Goal: Task Accomplishment & Management: Complete application form

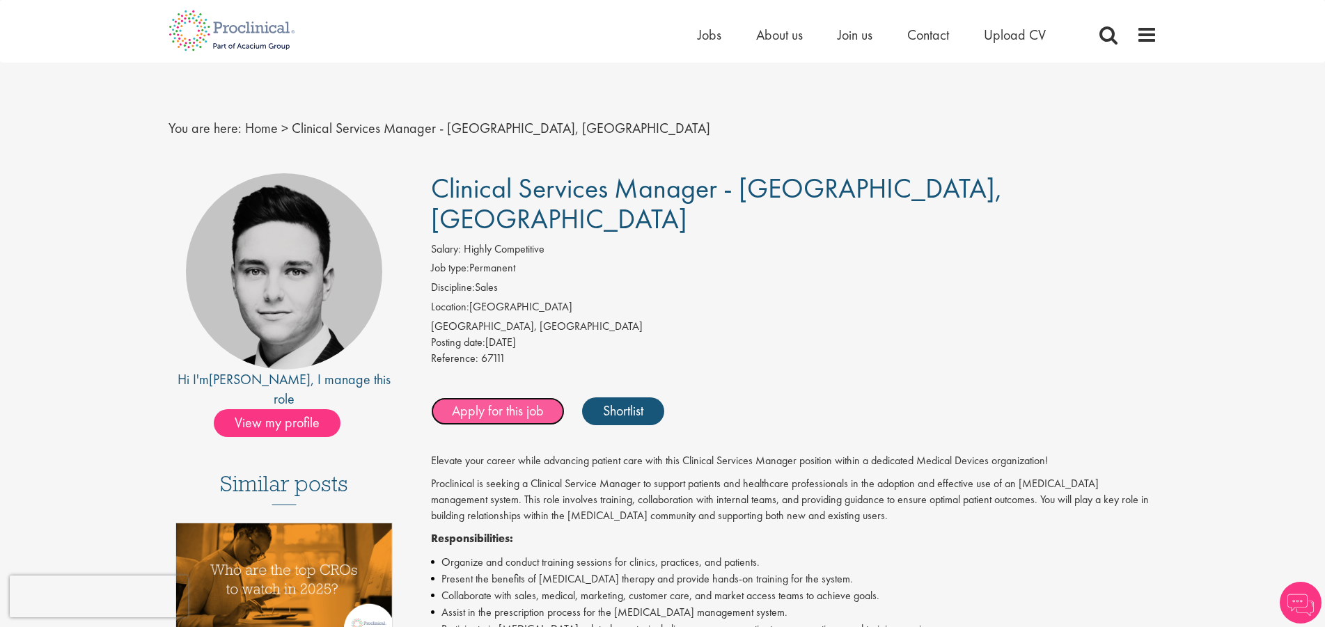
click at [497, 398] on link "Apply for this job" at bounding box center [498, 412] width 134 height 28
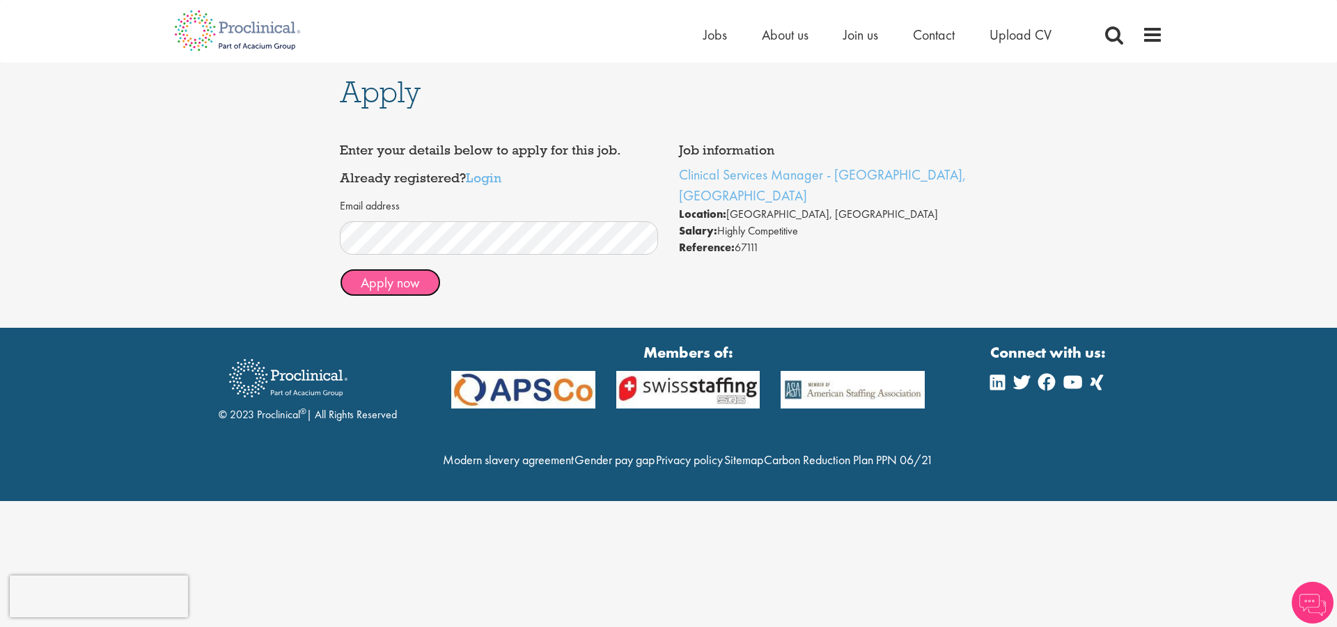
click at [382, 286] on button "Apply now" at bounding box center [390, 283] width 101 height 28
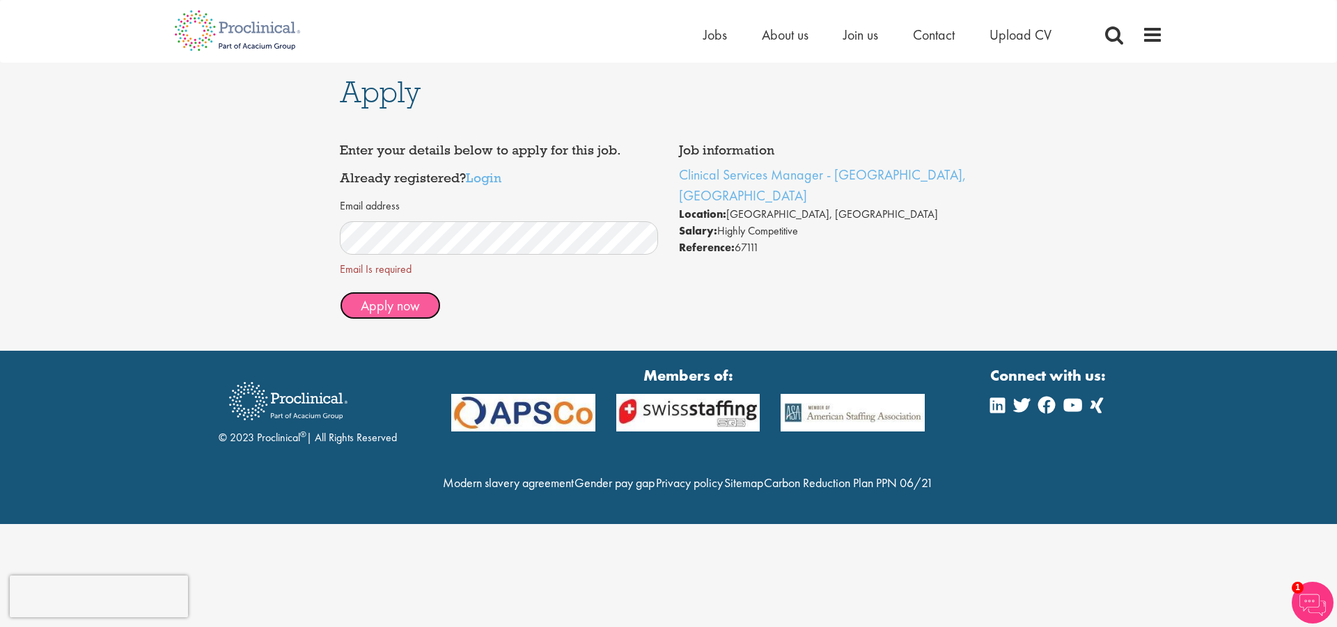
click at [383, 302] on span "Apply now" at bounding box center [390, 306] width 59 height 18
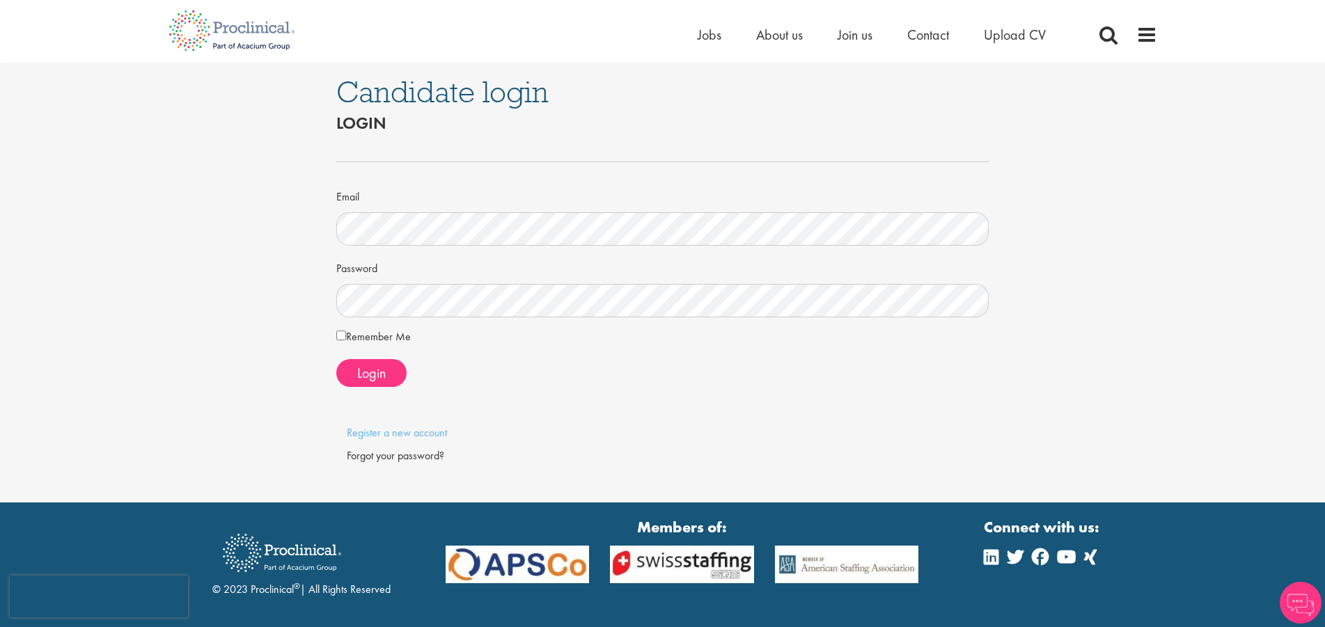
click at [206, 218] on div "Candidate login Login Email Password Remember Me" at bounding box center [663, 283] width 1346 height 440
click at [426, 421] on div at bounding box center [662, 412] width 673 height 28
click at [426, 422] on div at bounding box center [662, 412] width 673 height 28
click at [427, 428] on link "Register a new account" at bounding box center [397, 433] width 100 height 15
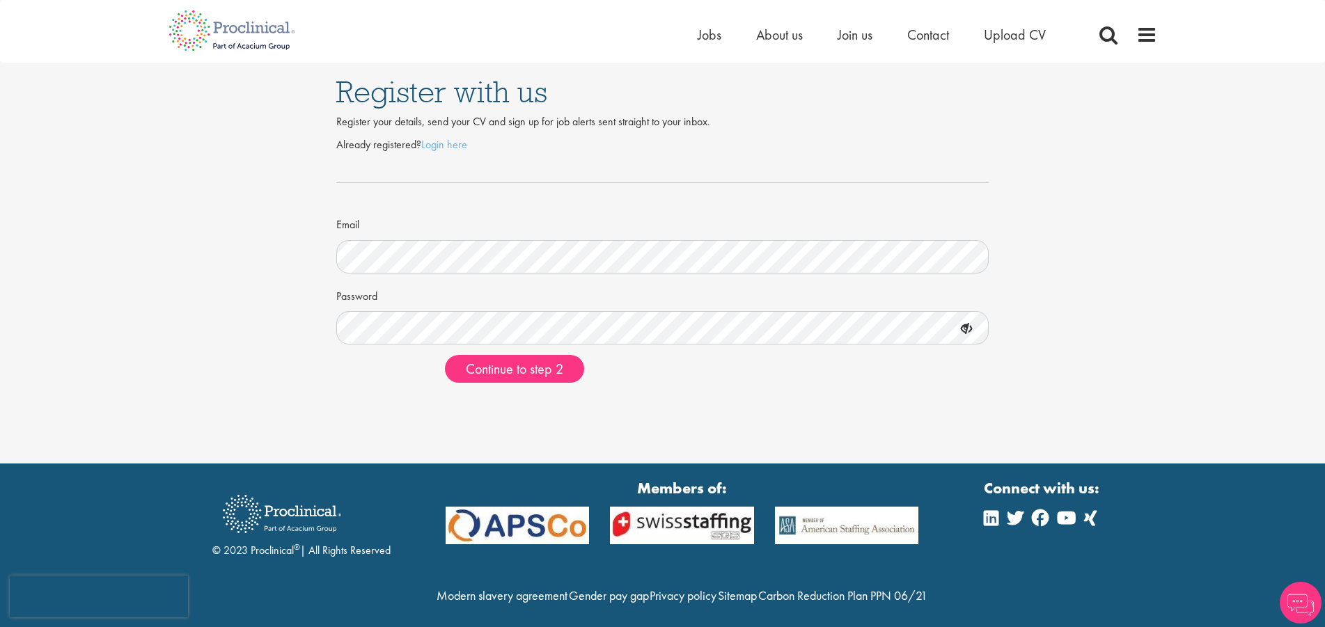
click at [384, 351] on form "Already registered? Login here Email Password Continue to step 2" at bounding box center [663, 260] width 632 height 247
click at [960, 328] on icon at bounding box center [967, 330] width 24 height 24
click at [533, 367] on span "Continue to step 2" at bounding box center [515, 369] width 98 height 18
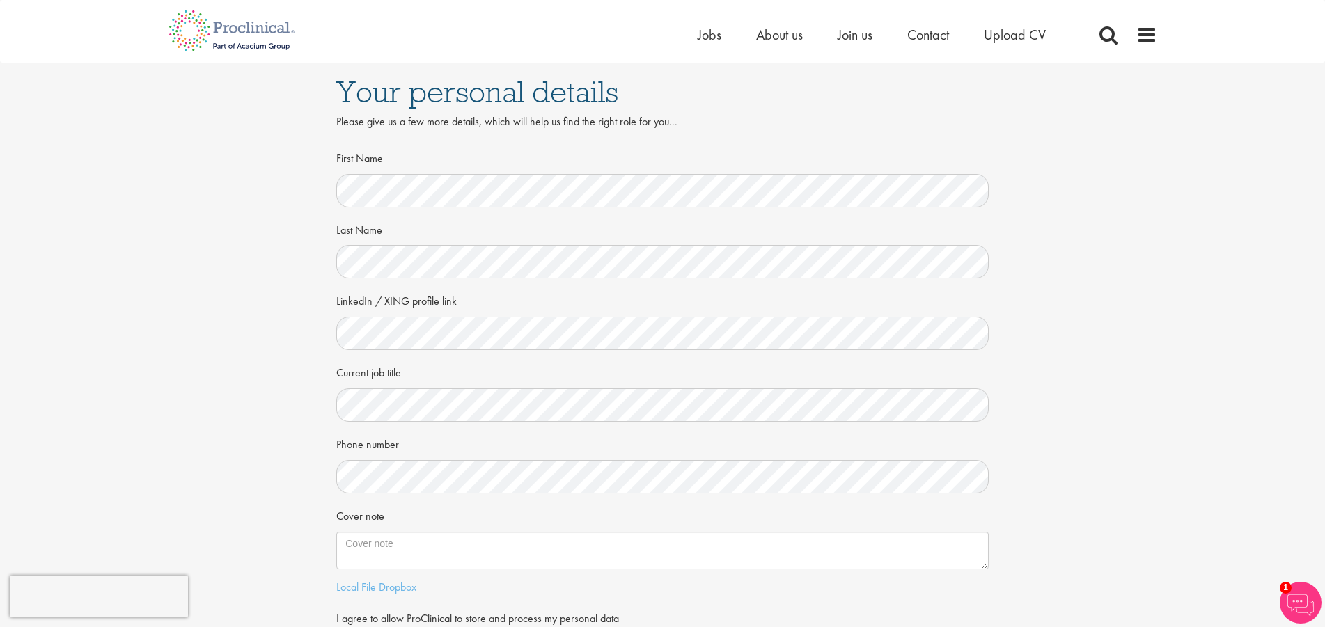
drag, startPoint x: 496, startPoint y: 529, endPoint x: 478, endPoint y: 494, distance: 38.9
click at [496, 528] on div "Cover note" at bounding box center [662, 536] width 653 height 65
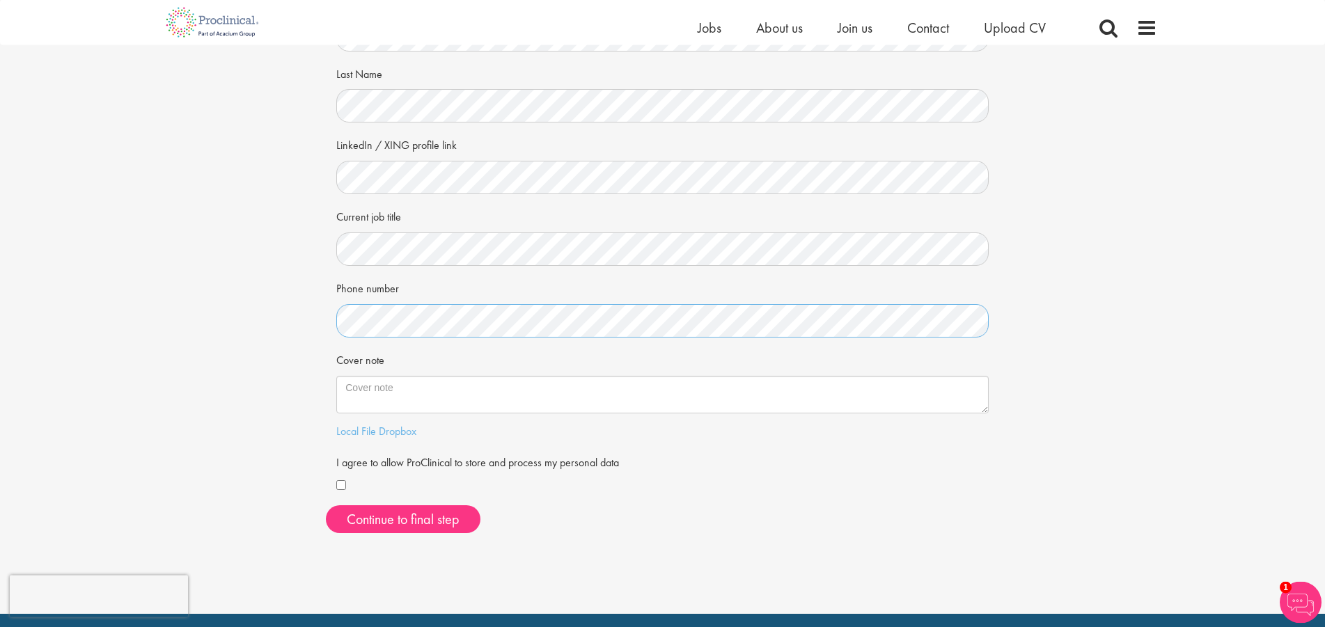
scroll to position [142, 0]
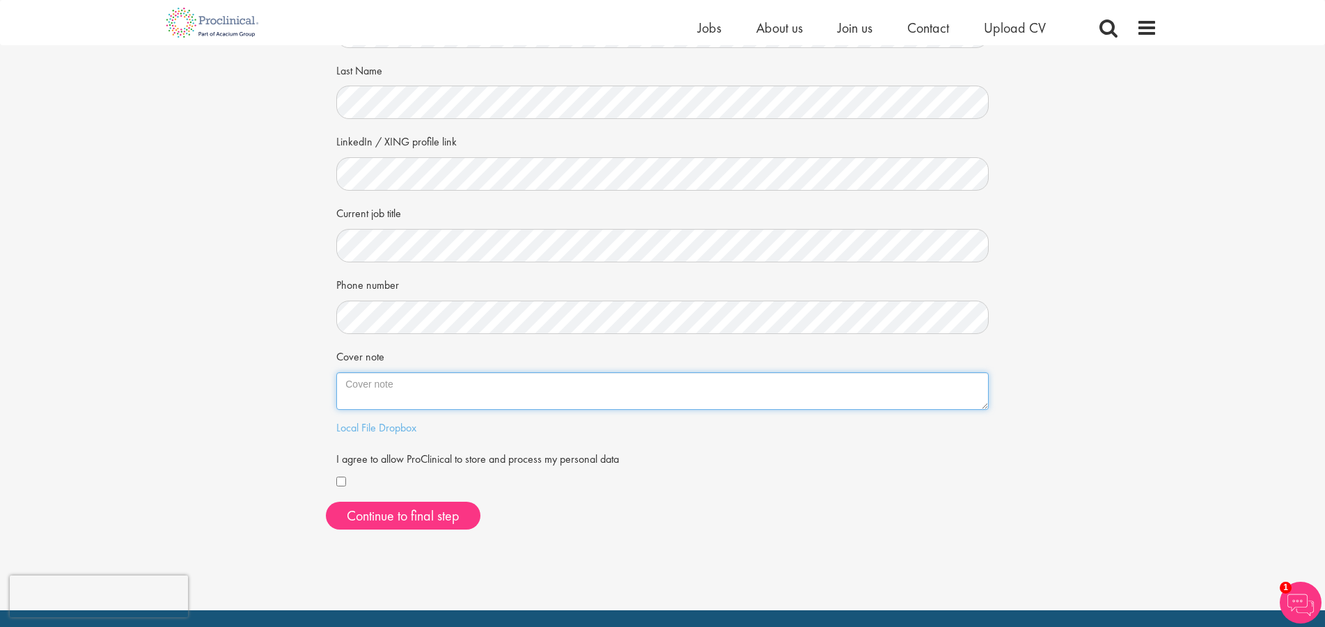
click at [433, 388] on textarea "Cover note" at bounding box center [662, 392] width 653 height 38
click at [371, 392] on textarea "Cover note" at bounding box center [662, 392] width 653 height 38
paste textarea "Sehr geehrte Damen und Herren, Durch die Empfehlung von Herrn Timo Hollenberg (…"
click at [500, 385] on textarea "Cover note" at bounding box center [662, 392] width 653 height 38
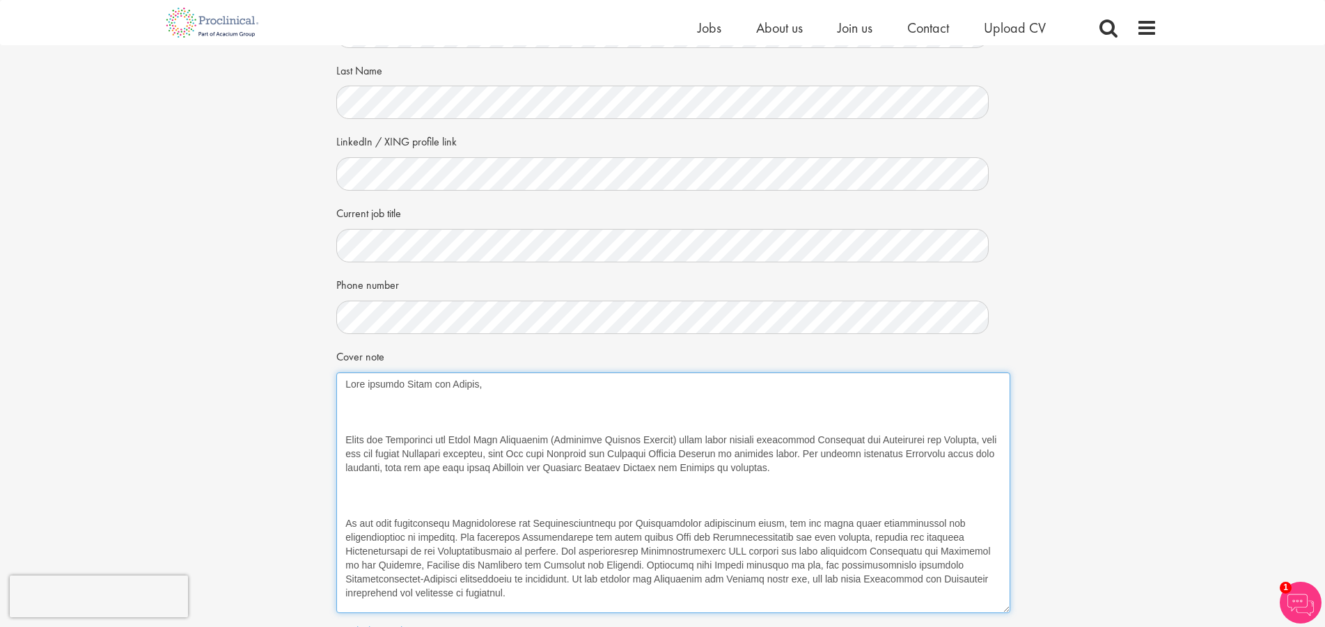
drag, startPoint x: 985, startPoint y: 405, endPoint x: 932, endPoint y: 524, distance: 131.0
click at [1006, 607] on textarea "Cover note" at bounding box center [673, 493] width 674 height 241
drag, startPoint x: 488, startPoint y: 389, endPoint x: 483, endPoint y: 377, distance: 12.2
click at [488, 387] on textarea "Cover note" at bounding box center [673, 493] width 674 height 240
click at [512, 384] on textarea "Cover note" at bounding box center [673, 493] width 674 height 240
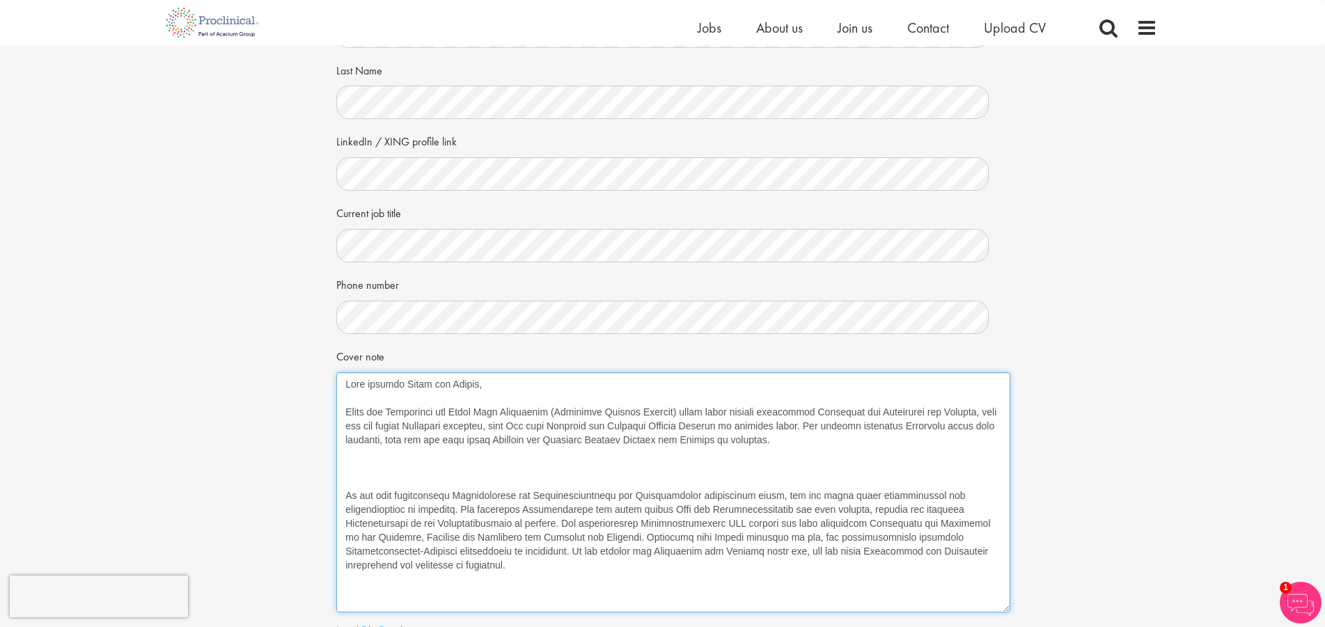
click at [442, 474] on textarea "Cover note" at bounding box center [673, 493] width 674 height 240
click at [868, 451] on textarea "Cover note" at bounding box center [673, 493] width 674 height 240
click at [845, 445] on textarea "Cover note" at bounding box center [673, 493] width 674 height 240
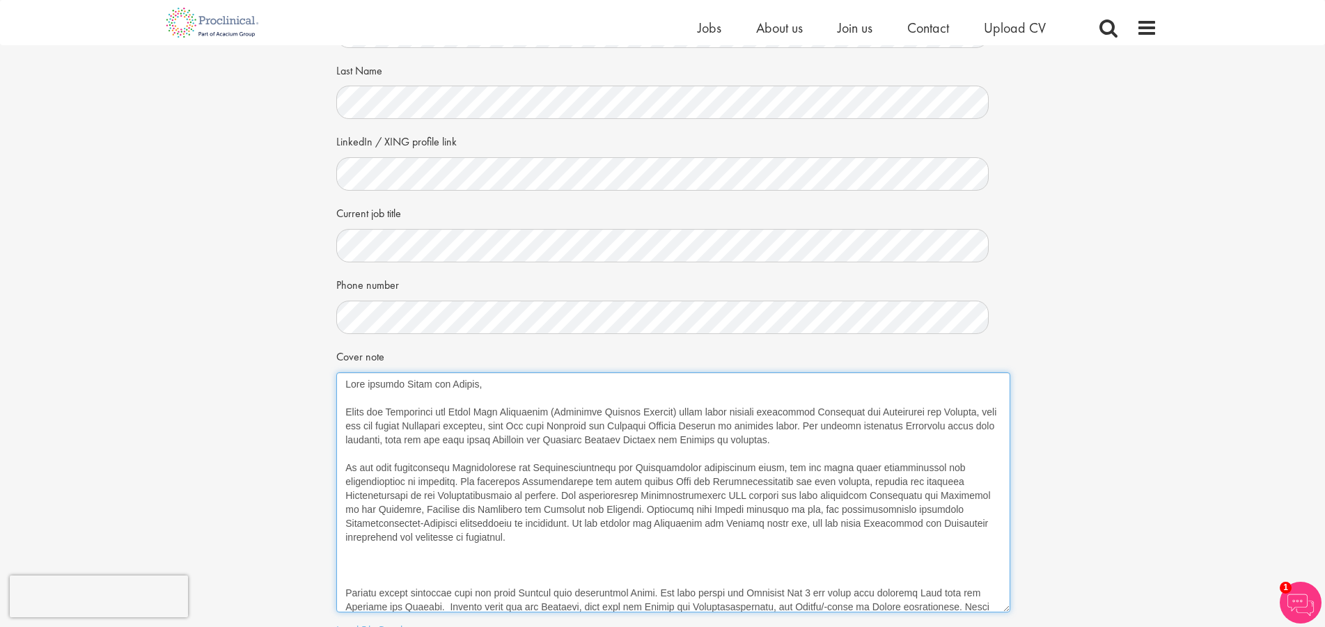
click at [352, 412] on textarea "Cover note" at bounding box center [673, 493] width 674 height 240
click at [423, 544] on textarea "Cover note" at bounding box center [673, 493] width 674 height 240
click at [421, 538] on textarea "Cover note" at bounding box center [673, 493] width 674 height 240
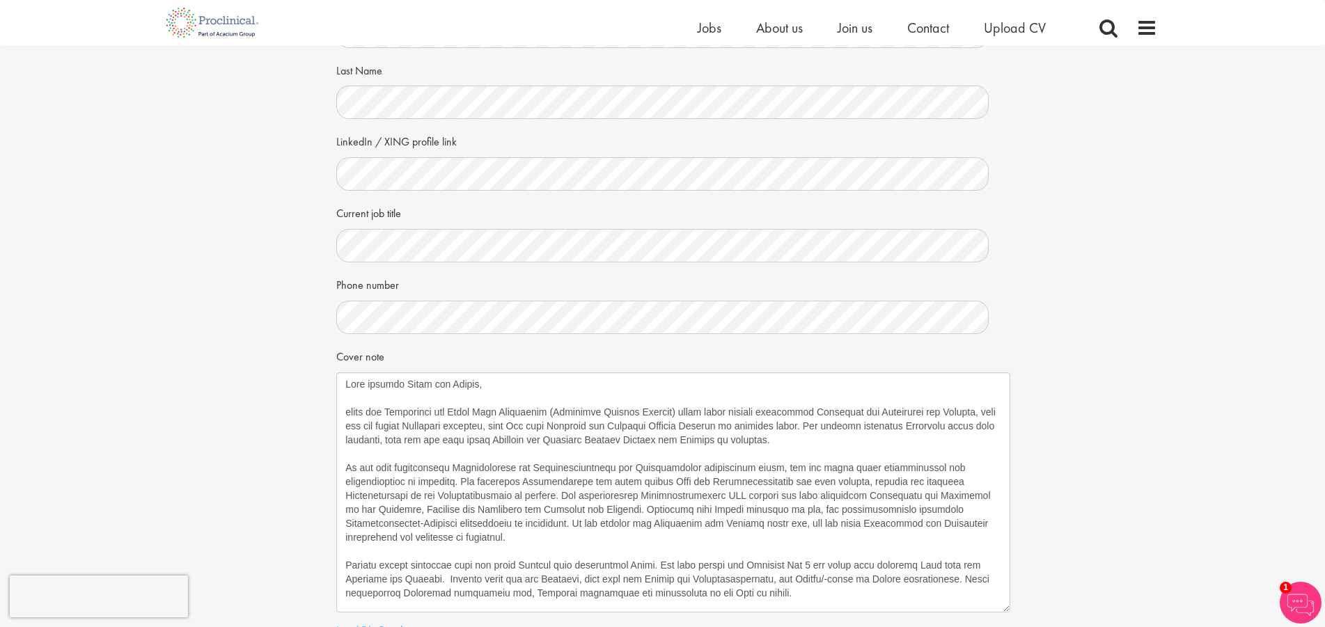
click at [169, 430] on div "Your personal details Please give us a few more details, which will help us fin…" at bounding box center [663, 323] width 1346 height 841
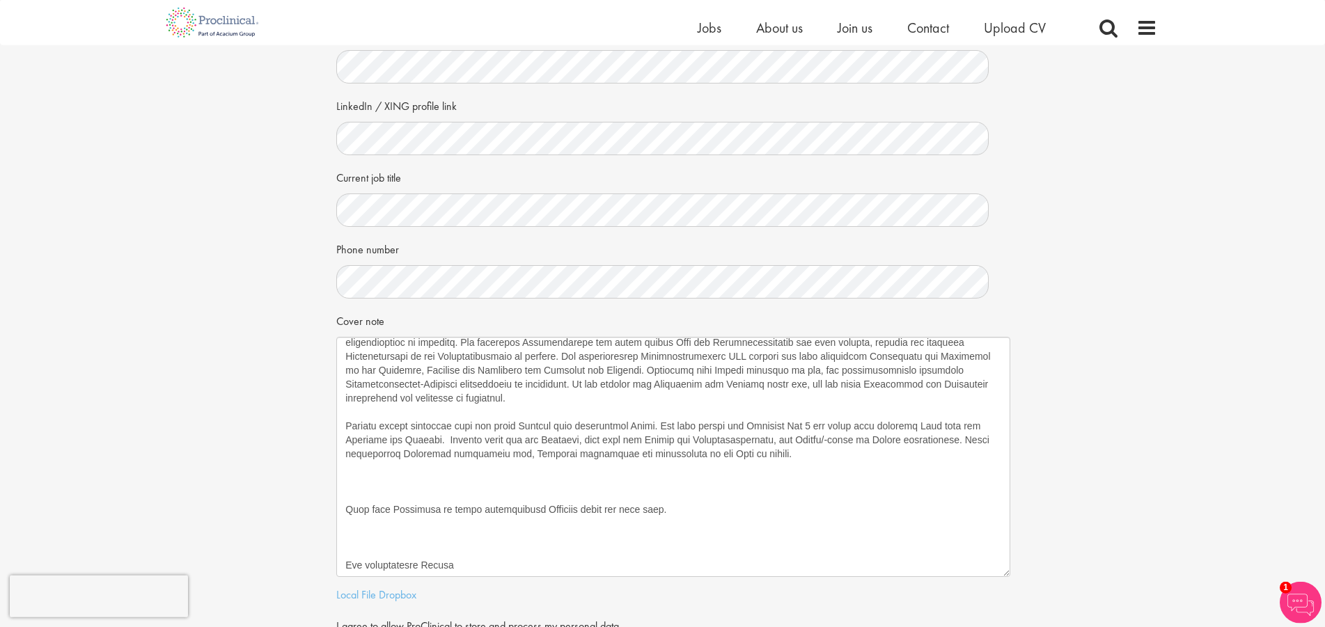
scroll to position [213, 0]
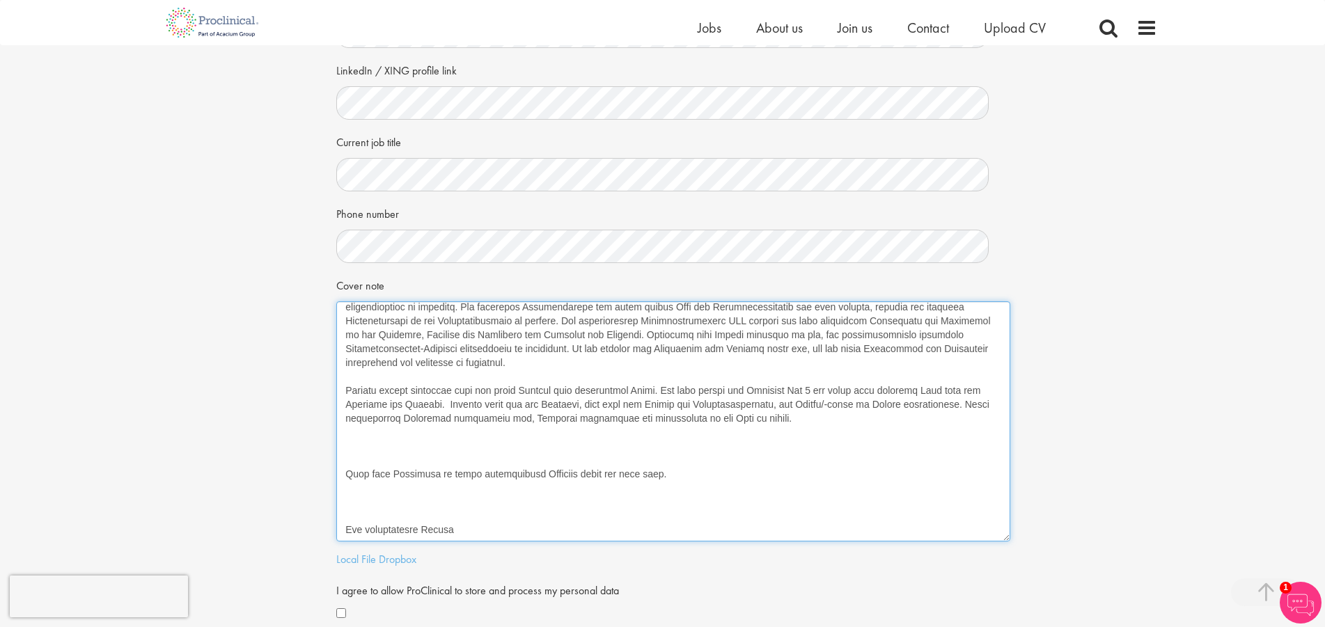
click at [456, 436] on textarea "Cover note" at bounding box center [673, 422] width 674 height 240
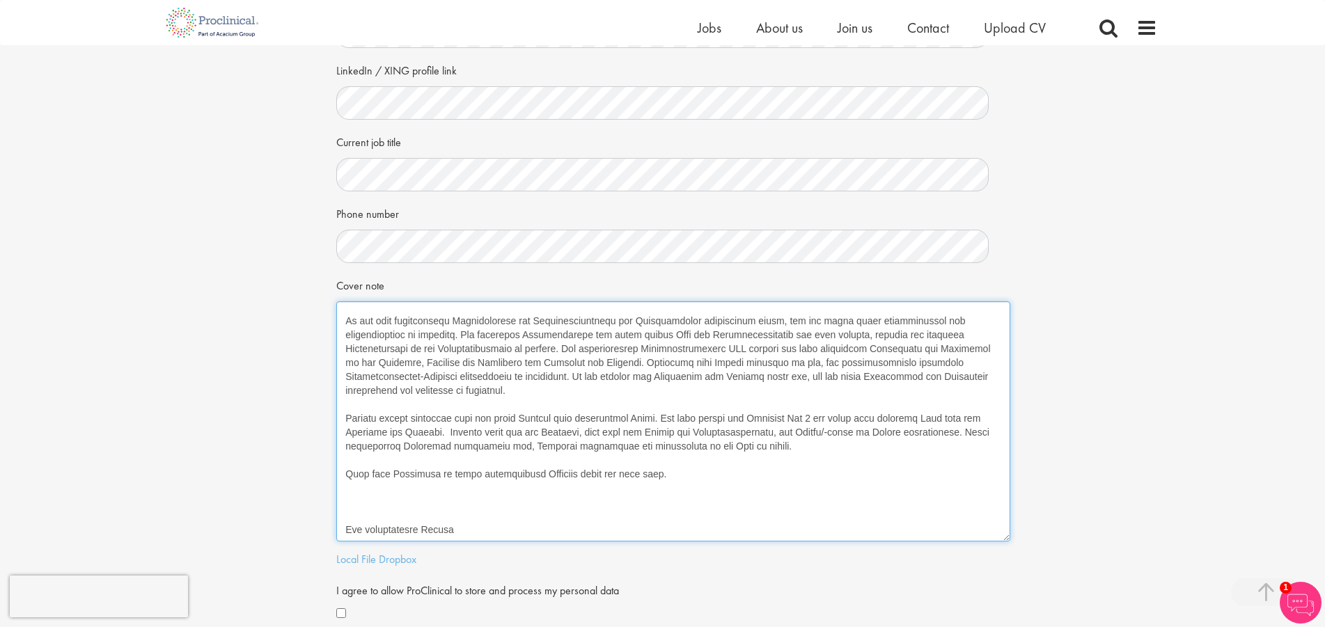
scroll to position [76, 0]
click at [715, 480] on textarea "Cover note" at bounding box center [673, 422] width 674 height 240
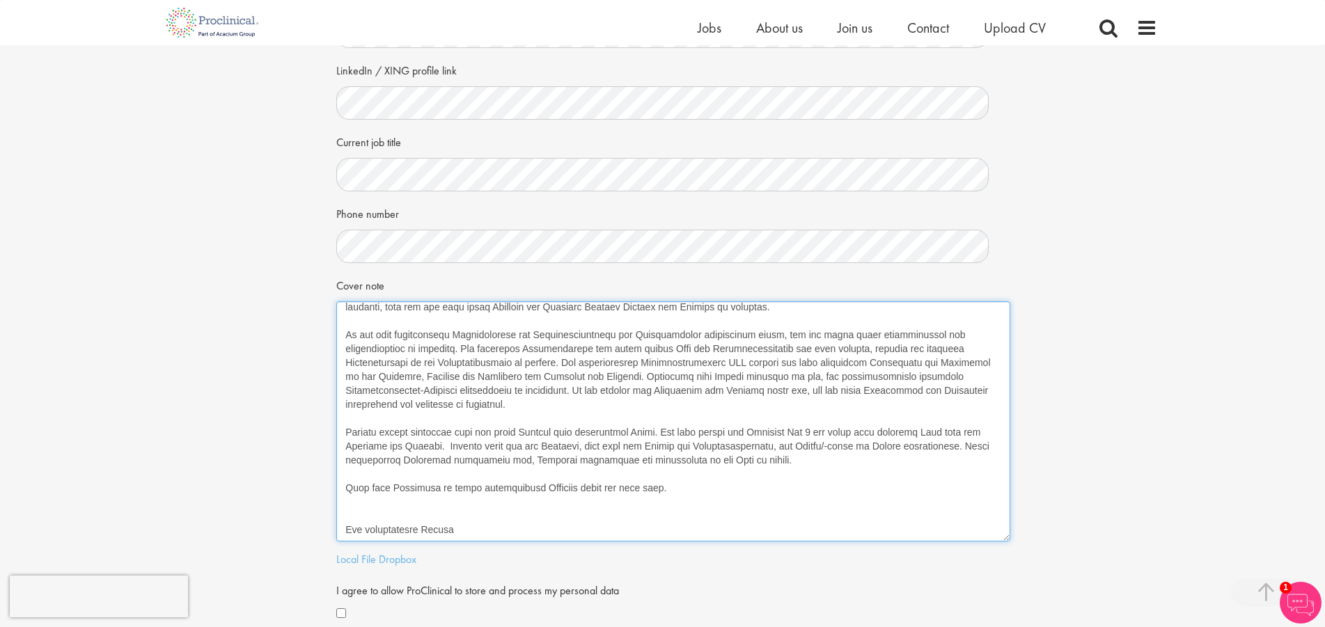
scroll to position [497, 0]
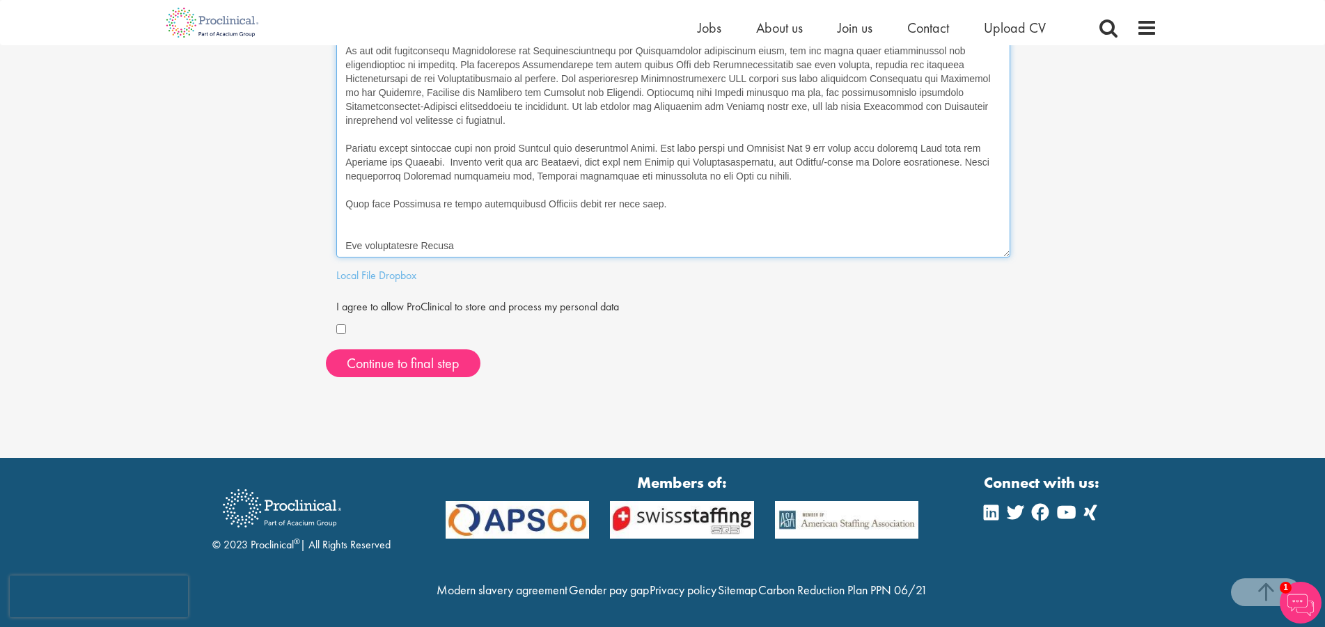
click at [508, 240] on textarea "Cover note" at bounding box center [673, 137] width 674 height 240
click at [495, 230] on textarea "Cover note" at bounding box center [673, 137] width 674 height 240
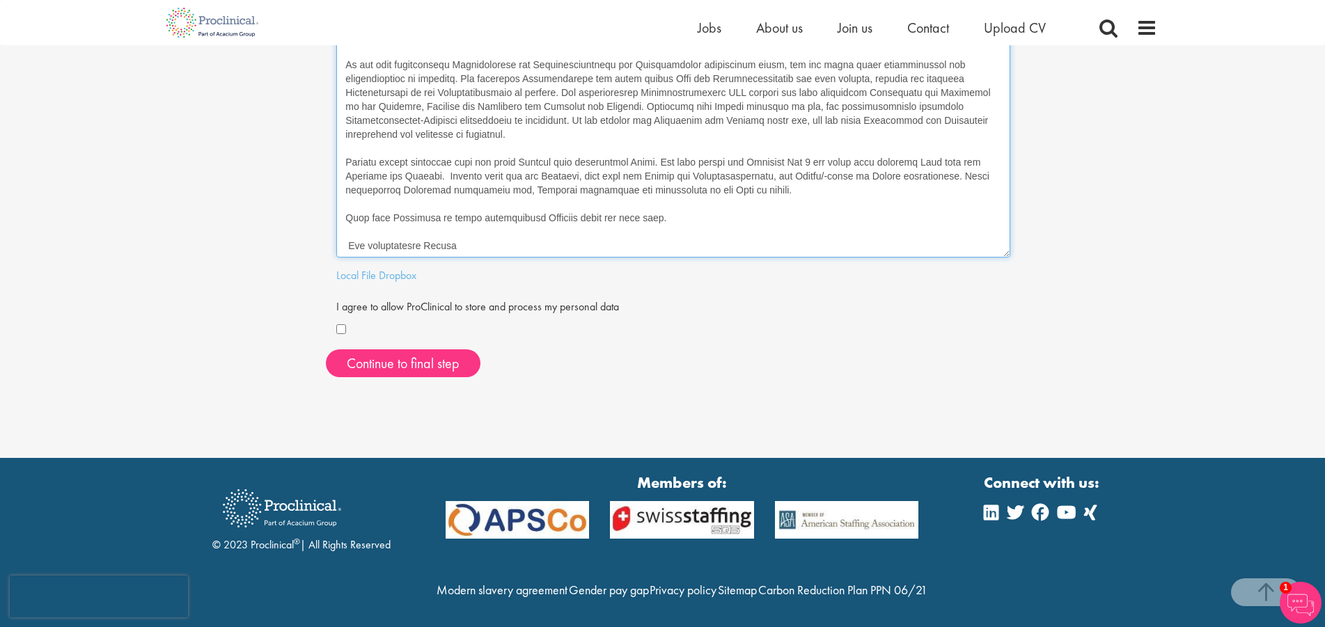
click at [733, 216] on textarea "Cover note" at bounding box center [673, 137] width 674 height 240
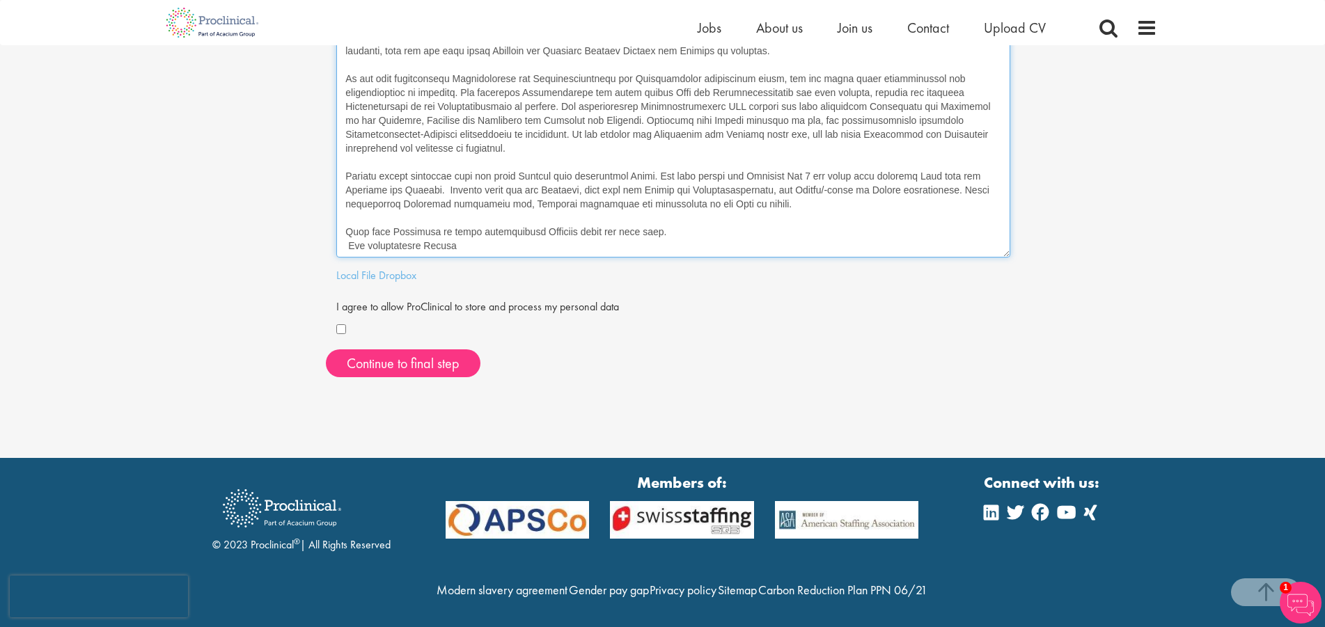
scroll to position [34, 0]
click at [668, 229] on textarea "Cover note" at bounding box center [673, 137] width 674 height 240
type textarea "Sehr geehrte Damen und Herren, durch die Empfehlung von Herrn Timo Hollenberg (…"
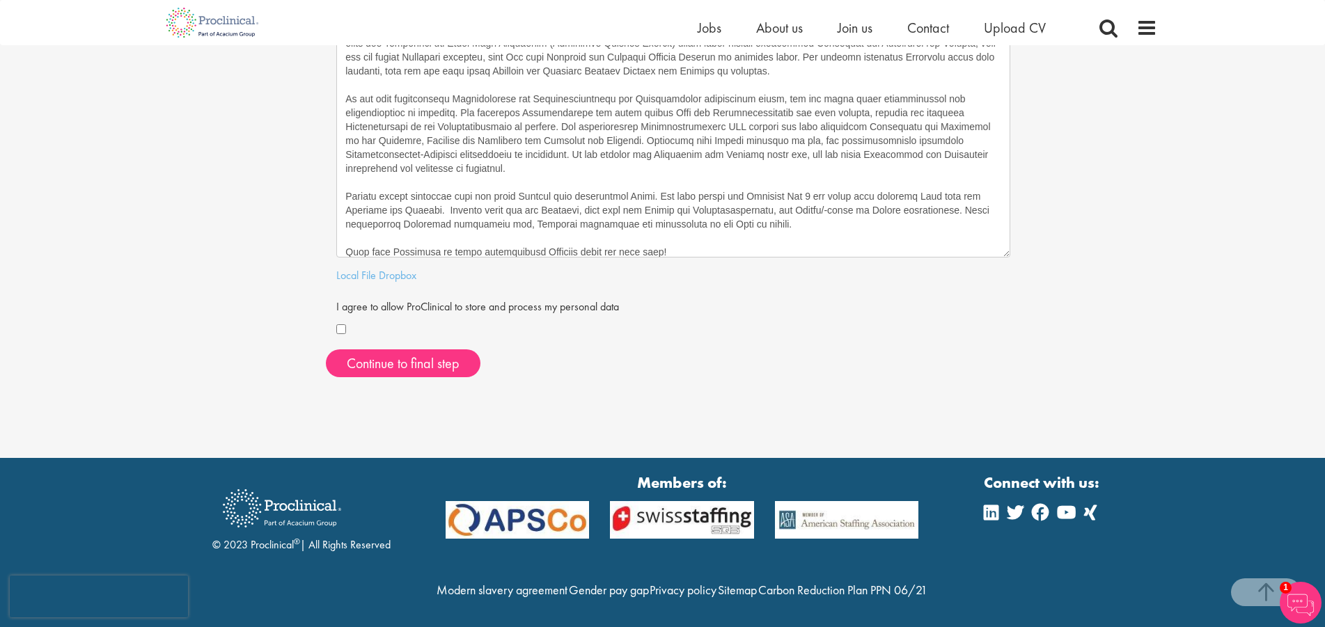
scroll to position [48, 0]
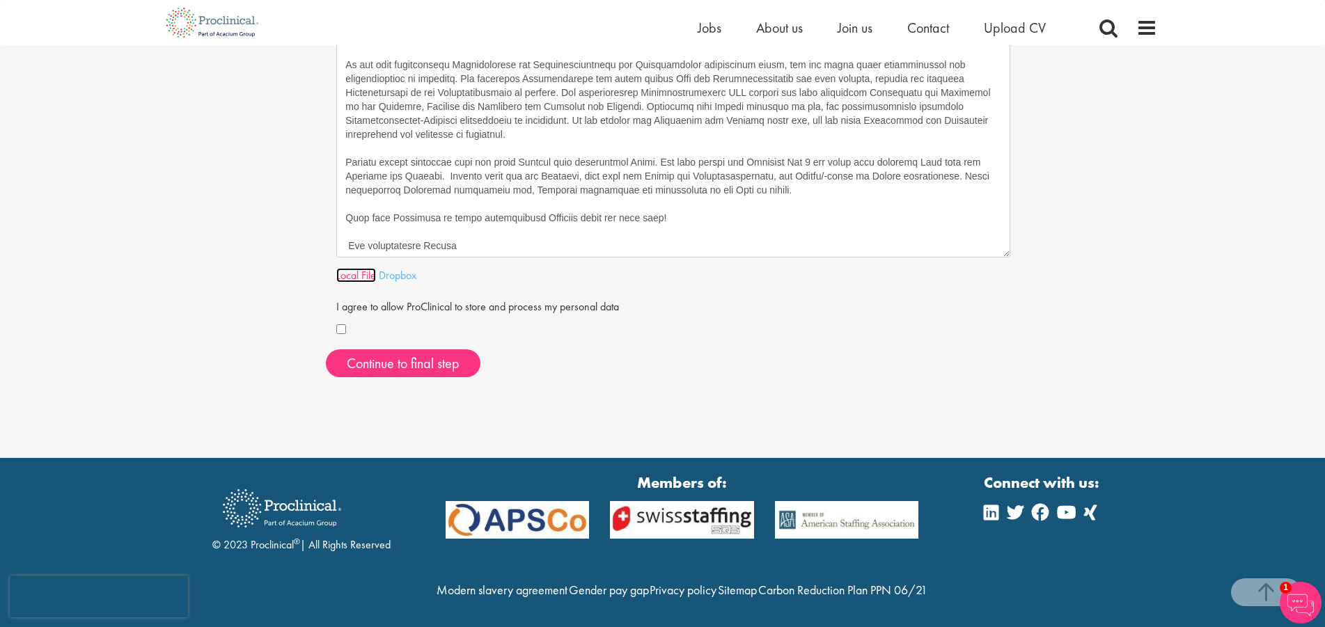
click at [370, 275] on link "Local File" at bounding box center [356, 275] width 40 height 15
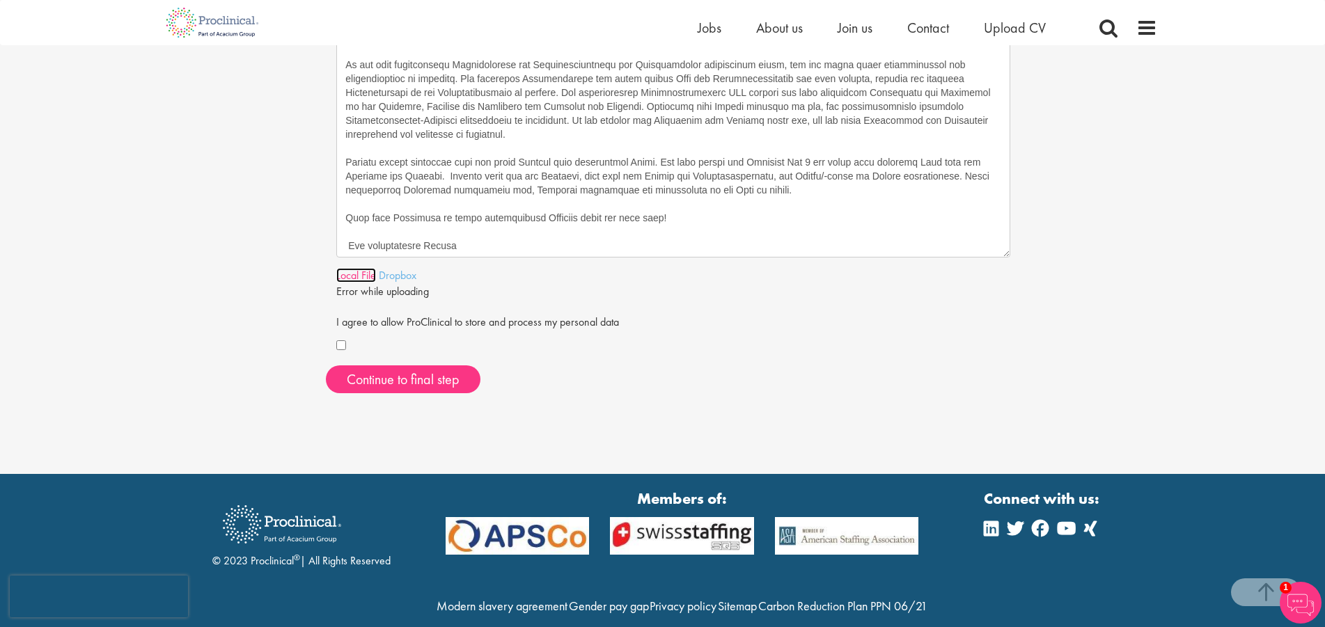
click at [361, 276] on link "Local File" at bounding box center [356, 275] width 40 height 15
click at [371, 290] on span "Error while uploading" at bounding box center [382, 291] width 93 height 15
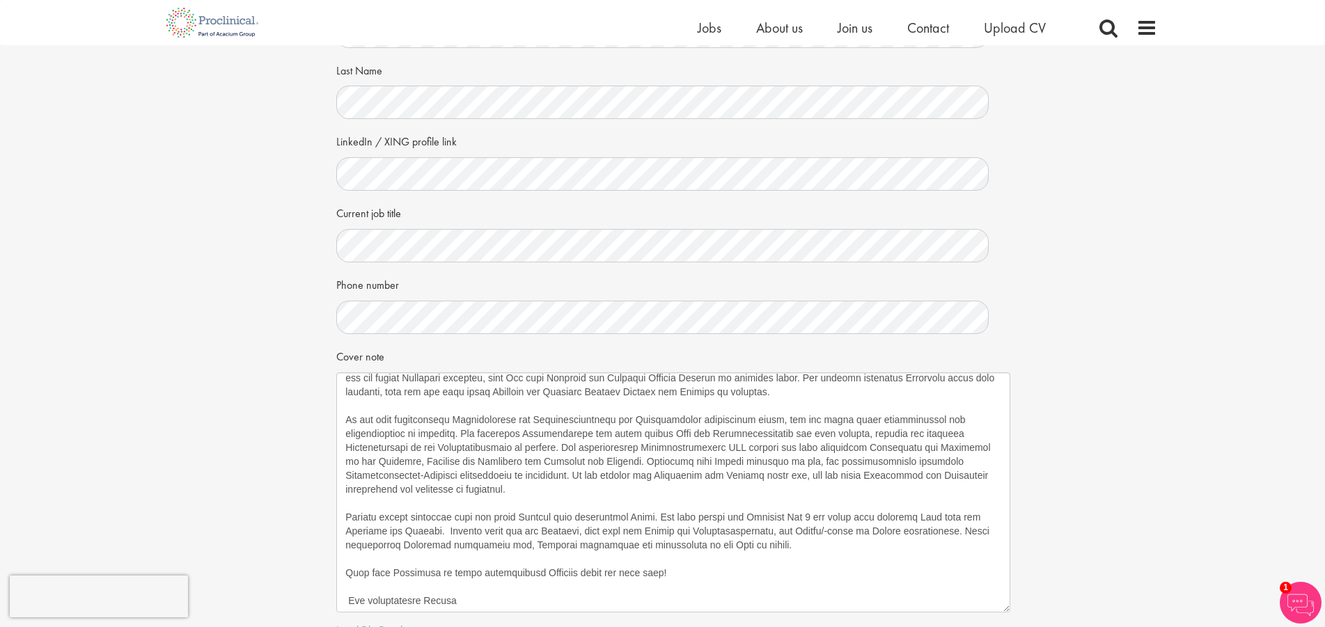
scroll to position [426, 0]
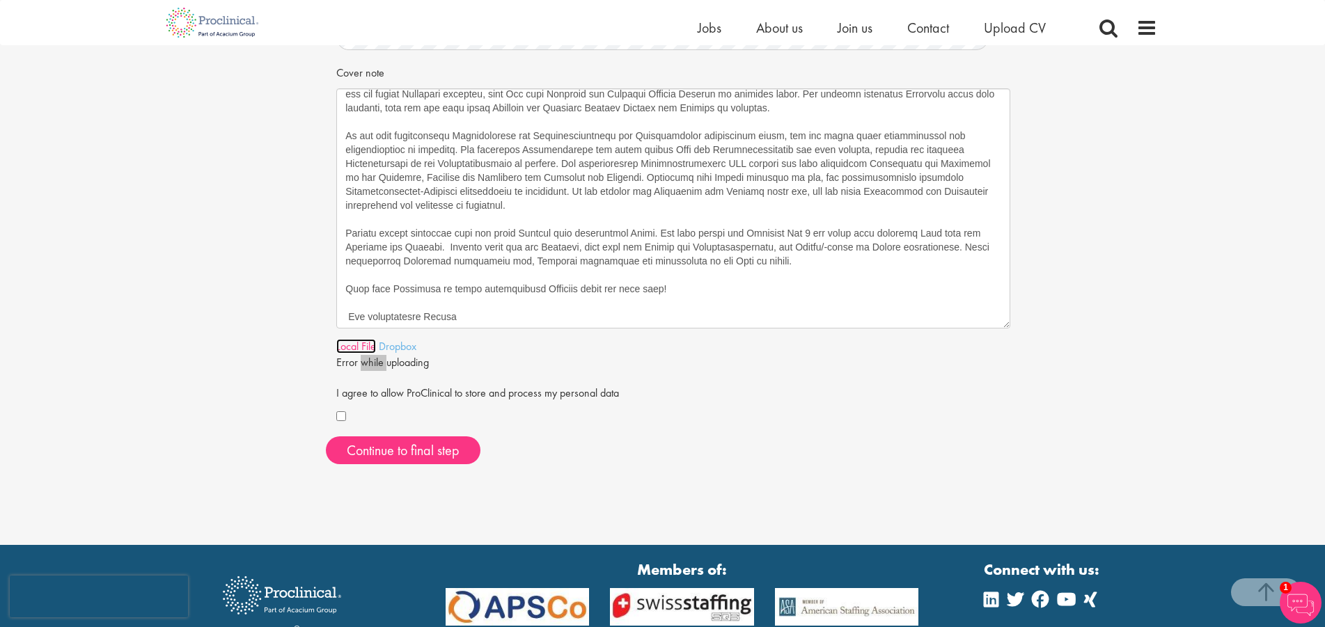
click at [350, 351] on link "Local File" at bounding box center [356, 346] width 40 height 15
click at [224, 292] on div "Your personal details Please give us a few more details, which will help us fin…" at bounding box center [663, 47] width 1346 height 857
